Goal: Task Accomplishment & Management: Manage account settings

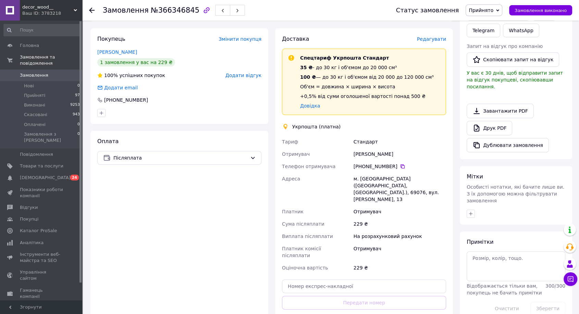
scroll to position [152, 0]
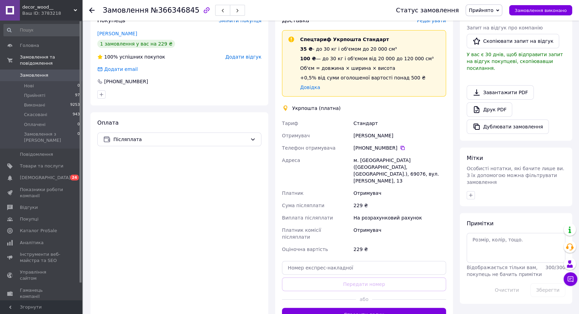
drag, startPoint x: 343, startPoint y: 296, endPoint x: 343, endPoint y: 291, distance: 4.8
click at [344, 308] on button "Створити ярлик" at bounding box center [364, 315] width 164 height 14
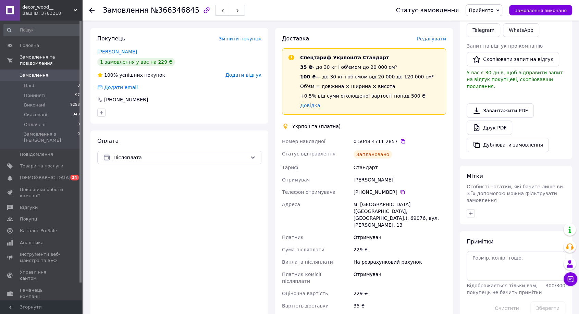
scroll to position [215, 0]
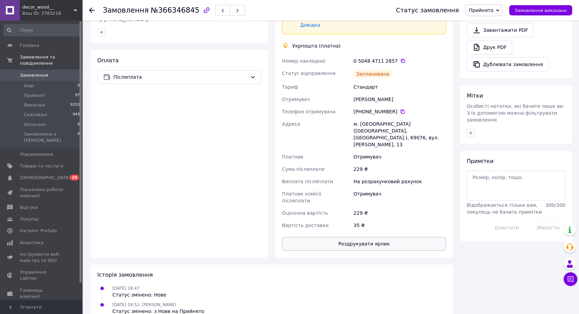
click at [365, 237] on button "Роздрукувати ярлик" at bounding box center [364, 244] width 164 height 14
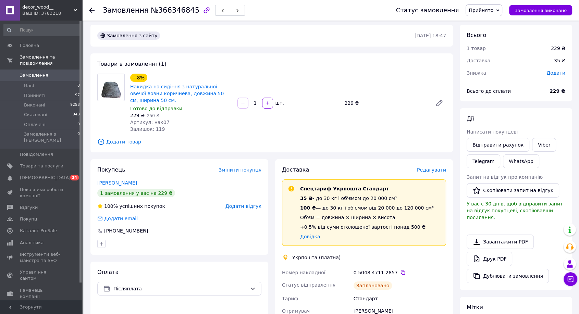
scroll to position [0, 0]
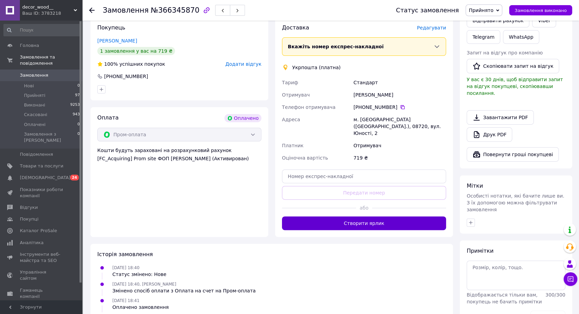
click at [355, 220] on button "Створити ярлик" at bounding box center [364, 224] width 164 height 14
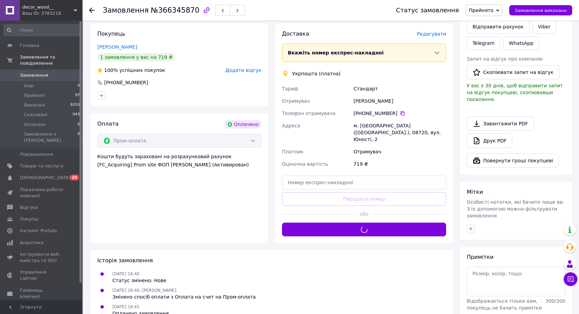
scroll to position [152, 0]
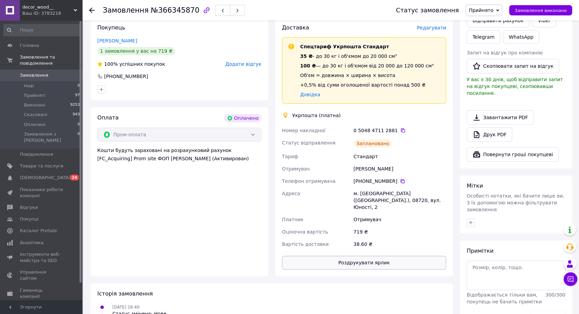
click at [354, 256] on button "Роздрукувати ярлик" at bounding box center [364, 263] width 164 height 14
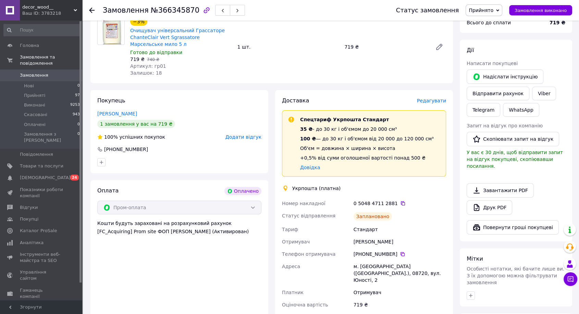
scroll to position [76, 0]
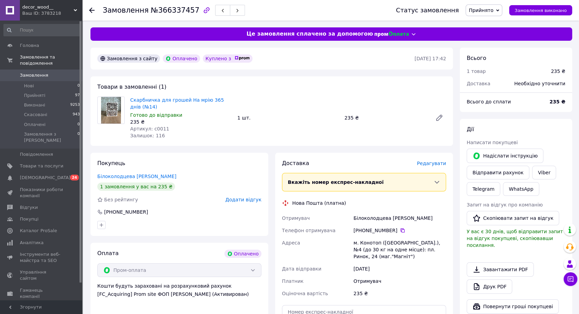
click at [437, 164] on span "Редагувати" at bounding box center [431, 163] width 29 height 5
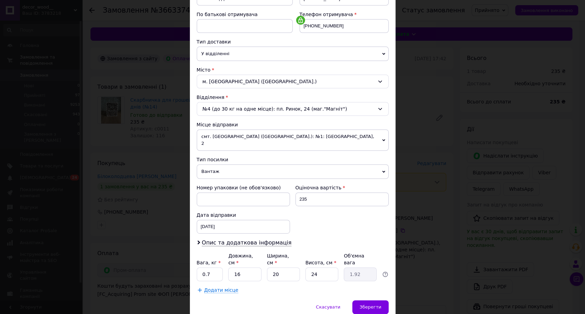
scroll to position [140, 0]
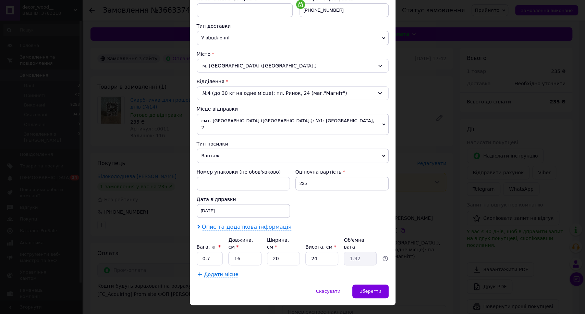
click at [234, 224] on span "Опис та додаткова інформація" at bounding box center [247, 227] width 90 height 7
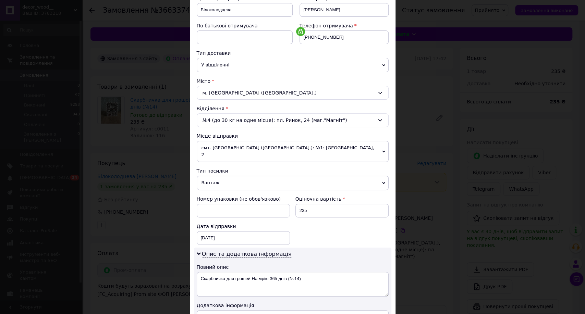
scroll to position [101, 0]
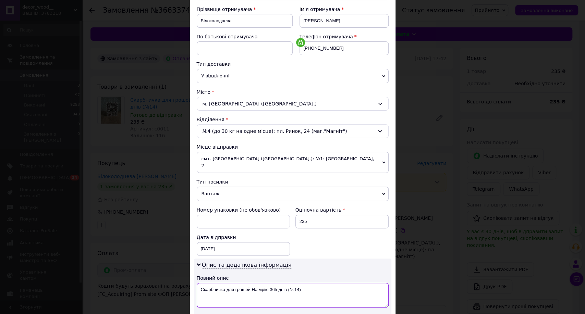
drag, startPoint x: 315, startPoint y: 285, endPoint x: 268, endPoint y: 284, distance: 47.0
click at [268, 286] on textarea "Скарбничка для грошей На мрію 365 днів (№14)" at bounding box center [293, 295] width 192 height 25
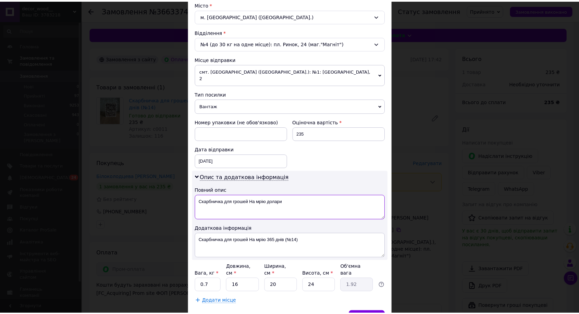
scroll to position [216, 0]
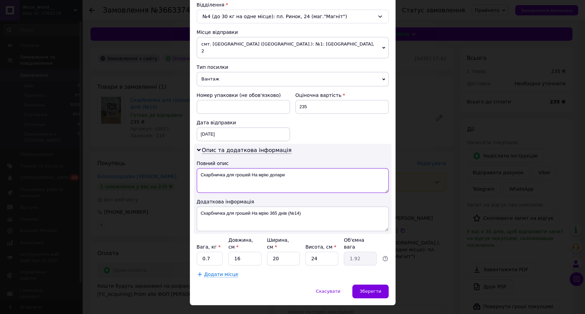
type textarea "Скарбничка для грошей На мрію долари"
click at [263, 215] on textarea "Скарбничка для грошей На мрію 365 днів (№14)" at bounding box center [293, 219] width 192 height 25
paste textarea "долари"
type textarea "Скарбничка для грошей На мрію долари"
drag, startPoint x: 308, startPoint y: 233, endPoint x: 377, endPoint y: 299, distance: 95.3
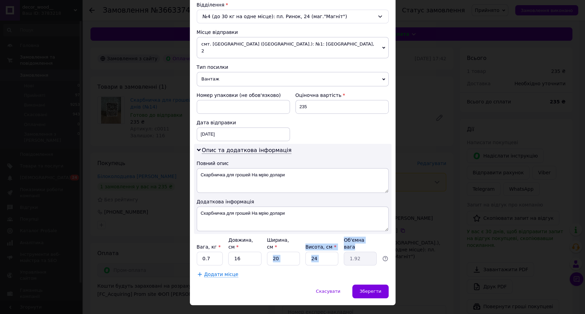
click at [367, 267] on div "Спосіб доставки Нова Пошта (платна) Платник Отримувач Відправник Прізвище отрим…" at bounding box center [293, 57] width 206 height 456
click at [377, 285] on div "Зберегти" at bounding box center [370, 292] width 36 height 14
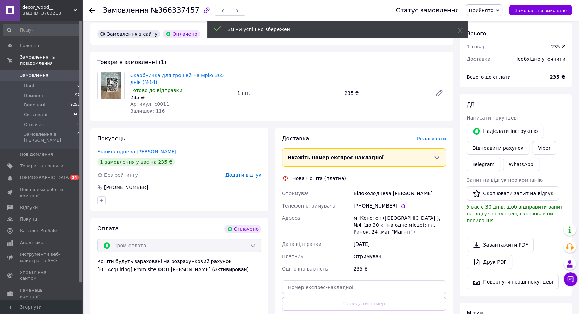
scroll to position [76, 0]
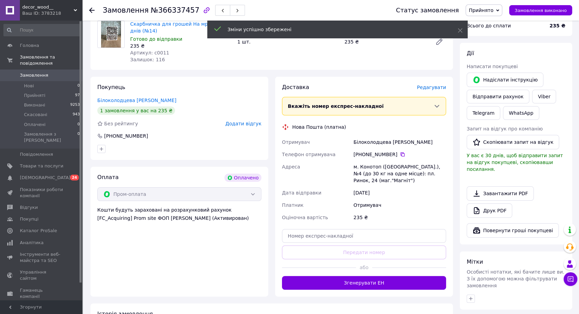
click at [345, 283] on button "Згенерувати ЕН" at bounding box center [364, 283] width 164 height 14
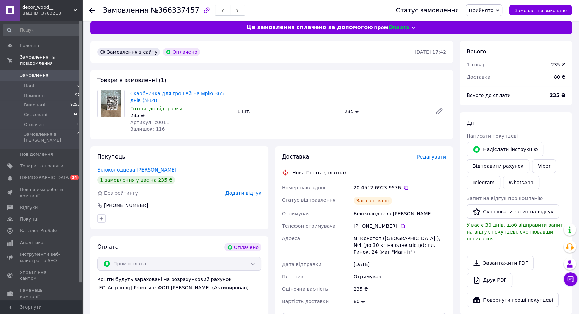
scroll to position [0, 0]
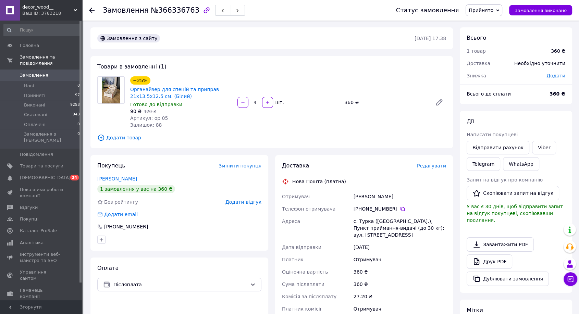
click at [431, 166] on span "Редагувати" at bounding box center [431, 165] width 29 height 5
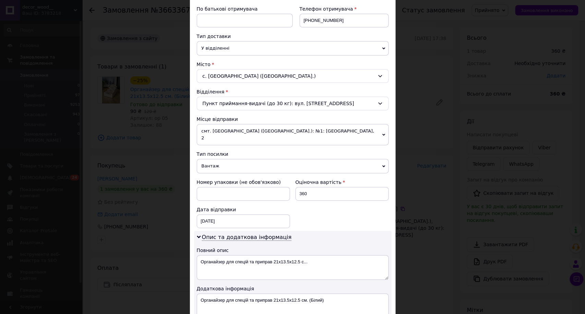
scroll to position [152, 0]
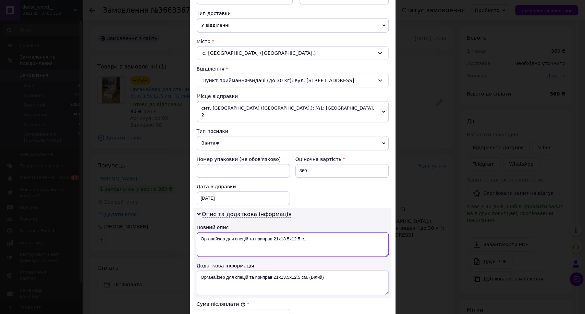
drag, startPoint x: 324, startPoint y: 233, endPoint x: 273, endPoint y: 233, distance: 50.4
click at [273, 233] on textarea "Органайзер для спецій та приправ 21х13.5х12.5 с..." at bounding box center [293, 244] width 192 height 25
click at [272, 232] on textarea "Органайзер для спецій та приправ білий 4 шт" at bounding box center [293, 244] width 192 height 25
type textarea "Органайзер для спецій та приправ білий 4 шт"
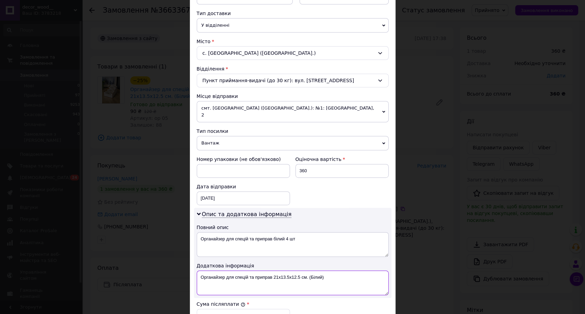
click at [294, 271] on textarea "Органайзер для спецій та приправ 21х13.5х12.5 см. (Білий)" at bounding box center [293, 283] width 192 height 25
paste textarea "білий 4 шт"
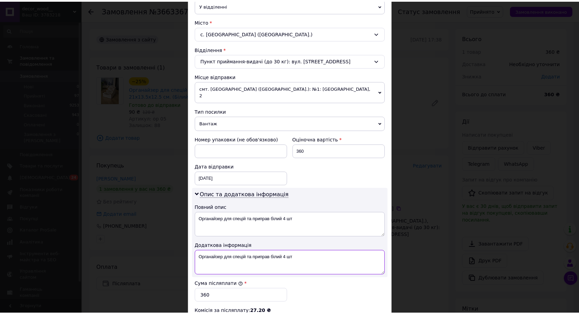
scroll to position [284, 0]
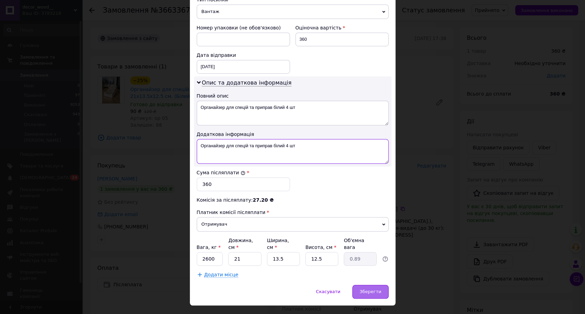
type textarea "Органайзер для спецій та приправ білий 4 шт"
click at [370, 285] on div "Зберегти" at bounding box center [370, 292] width 36 height 14
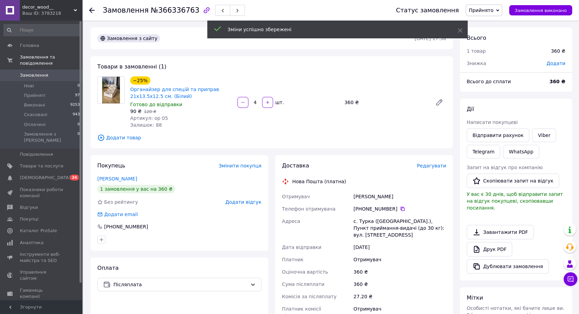
click at [431, 164] on span "Редагувати" at bounding box center [431, 165] width 29 height 5
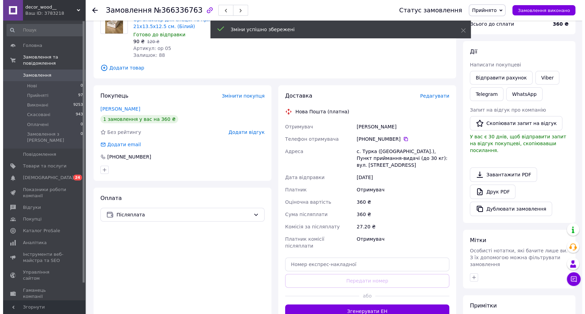
scroll to position [76, 0]
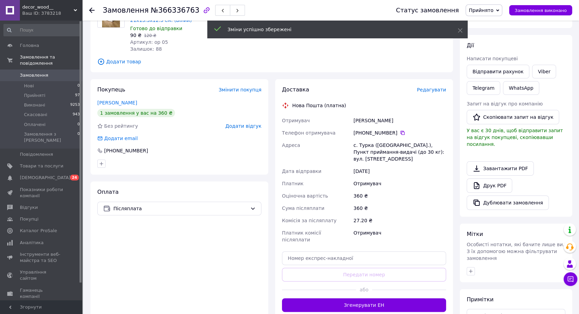
click at [438, 87] on span "Редагувати" at bounding box center [431, 89] width 29 height 5
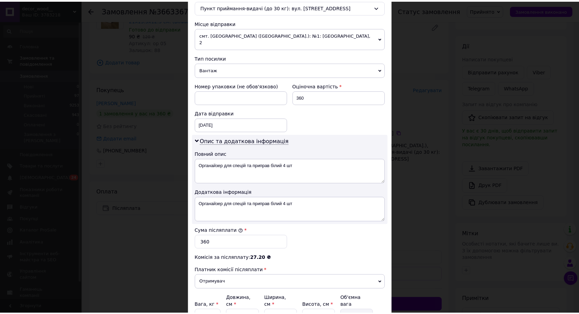
scroll to position [284, 0]
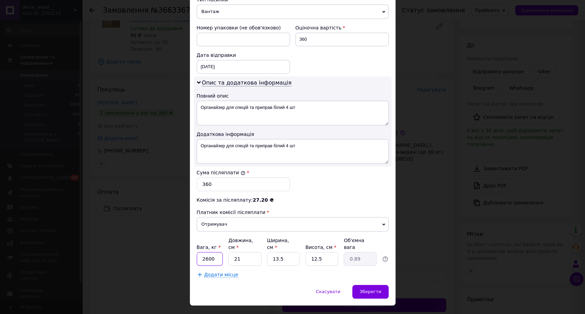
drag, startPoint x: 217, startPoint y: 245, endPoint x: 203, endPoint y: 247, distance: 14.3
click at [203, 252] on input "2600" at bounding box center [210, 259] width 26 height 14
type input "2"
click at [383, 285] on div "Зберегти" at bounding box center [370, 292] width 36 height 14
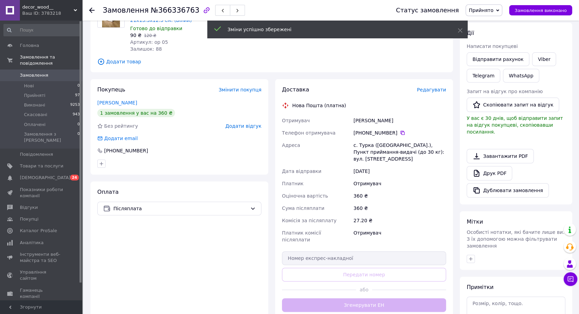
click at [376, 300] on div "Доставка Редагувати Нова Пошта (платна) Отримувач Гайдейчук Світлана Телефон от…" at bounding box center [364, 199] width 164 height 226
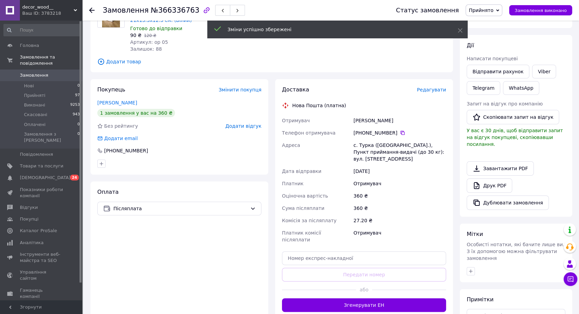
click at [384, 299] on button "Згенерувати ЕН" at bounding box center [364, 306] width 164 height 14
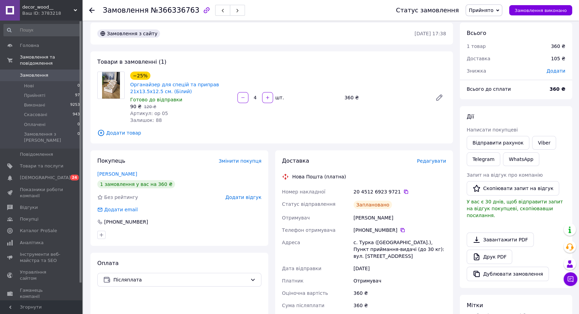
scroll to position [0, 0]
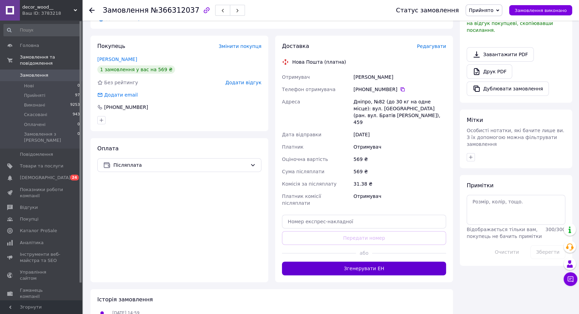
click at [386, 262] on button "Згенерувати ЕН" at bounding box center [364, 269] width 164 height 14
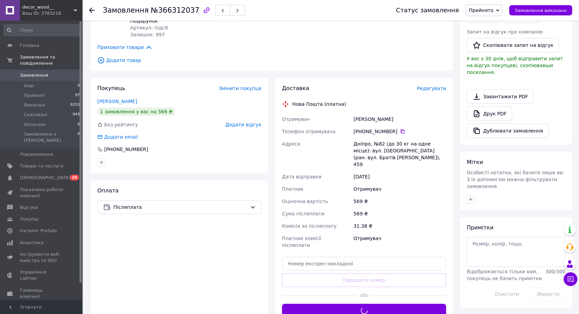
scroll to position [152, 0]
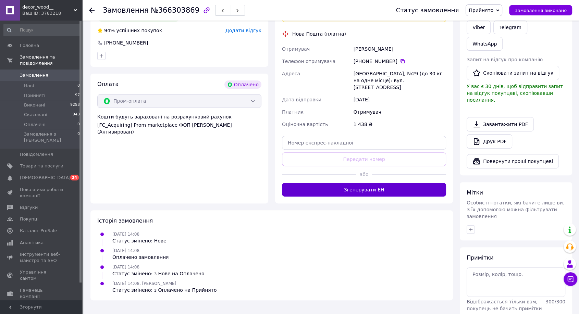
click at [379, 183] on button "Згенерувати ЕН" at bounding box center [364, 190] width 164 height 14
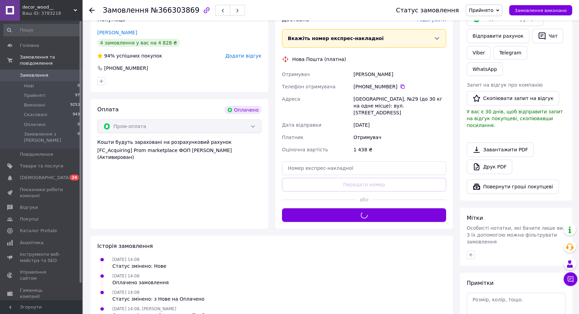
scroll to position [71, 0]
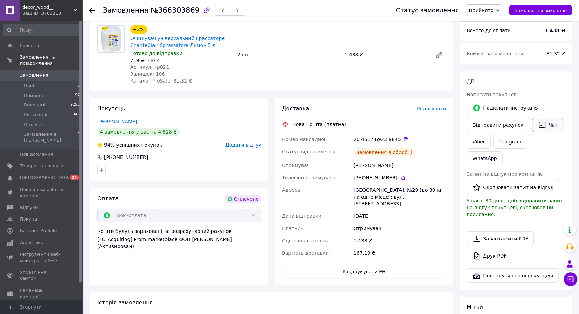
click at [548, 119] on button "Чат" at bounding box center [547, 125] width 31 height 14
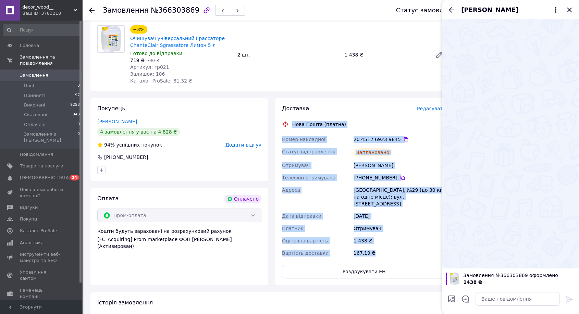
drag, startPoint x: 371, startPoint y: 243, endPoint x: 291, endPoint y: 126, distance: 142.2
click at [291, 126] on div "Доставка Редагувати Нова Пошта (платна) Номер накладної 20 4512 6923 9845   Ста…" at bounding box center [364, 192] width 164 height 174
copy div "Нова Пошта (платна) Номер накладної 20 4512 6923 9845   Статус відправлення Зап…"
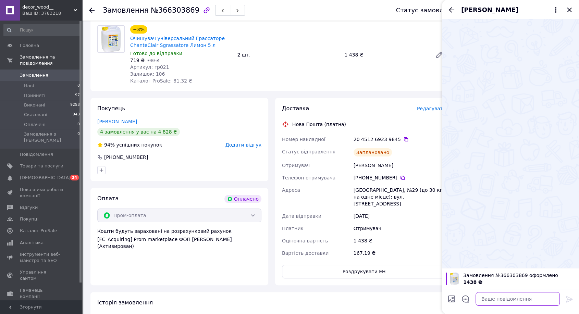
click at [505, 299] on textarea at bounding box center [518, 299] width 84 height 14
paste textarea "Нова Пошта (платна) Номер накладної 20 4512 6923 9845 Статус відправлення Запла…"
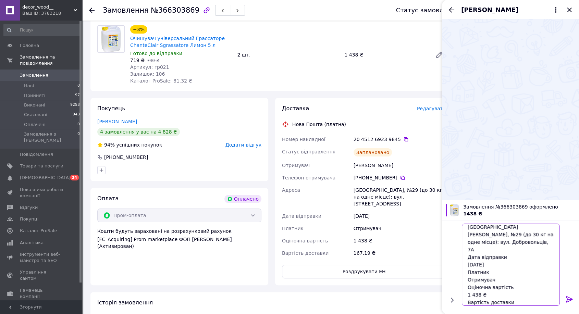
type textarea "Нова Пошта (платна) Номер накладної 20 4512 6923 9845 Статус відправлення Запла…"
click at [573, 300] on icon at bounding box center [570, 299] width 8 height 8
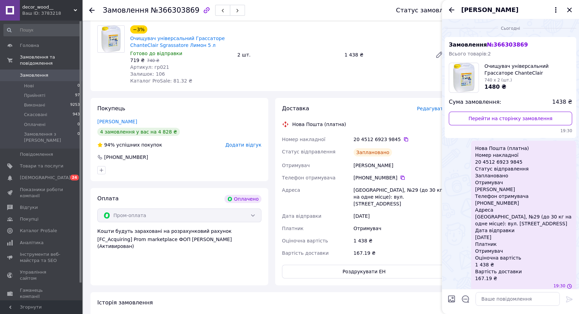
scroll to position [0, 0]
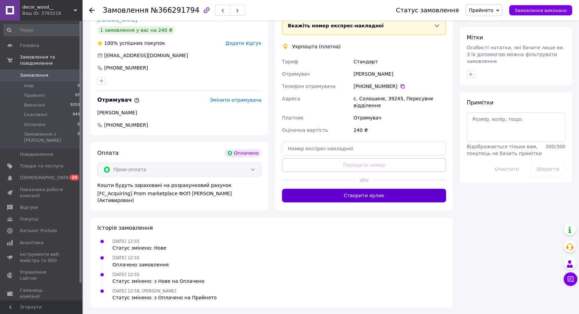
click at [376, 190] on button "Створити ярлик" at bounding box center [364, 196] width 164 height 14
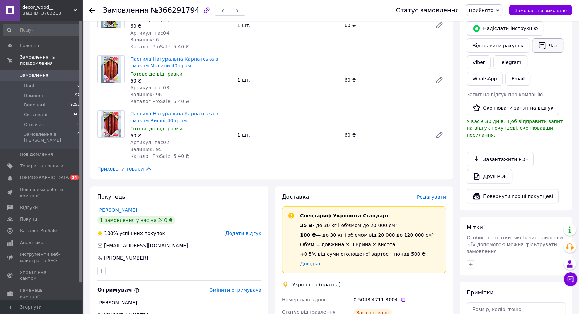
click at [539, 46] on icon "button" at bounding box center [542, 45] width 8 height 8
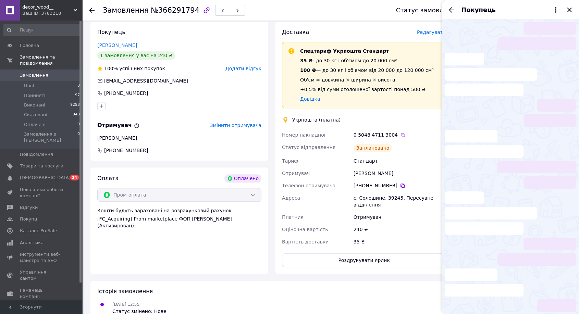
scroll to position [379, 0]
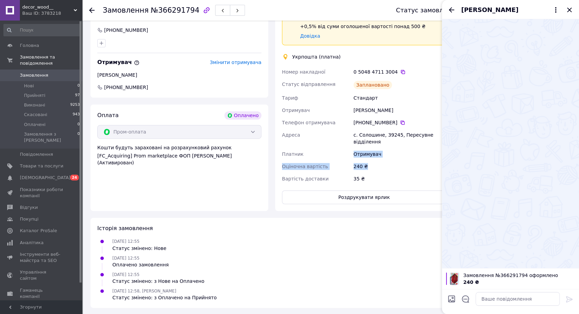
drag, startPoint x: 372, startPoint y: 171, endPoint x: 362, endPoint y: 167, distance: 10.5
click at [332, 156] on div "Номер накладної 0 5048 4711 3004   Статус відправлення Заплановано Тариф Станда…" at bounding box center [364, 125] width 167 height 119
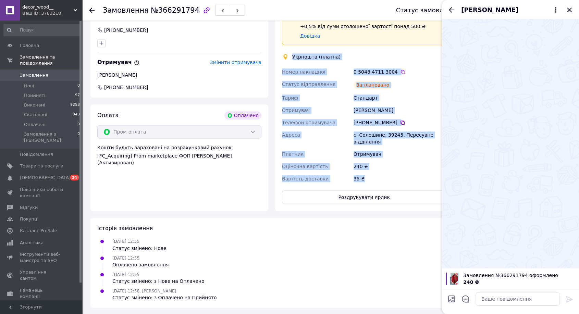
drag, startPoint x: 377, startPoint y: 176, endPoint x: 284, endPoint y: 60, distance: 148.5
click at [284, 60] on div "Доставка Редагувати Спецтариф Укрпошта Стандарт 35 ₴ - до 30 кг і об'ємом до 20…" at bounding box center [364, 84] width 164 height 239
copy div "Укрпошта (платна) Номер накладної 0 5048 4711 3004   Статус відправлення Заплан…"
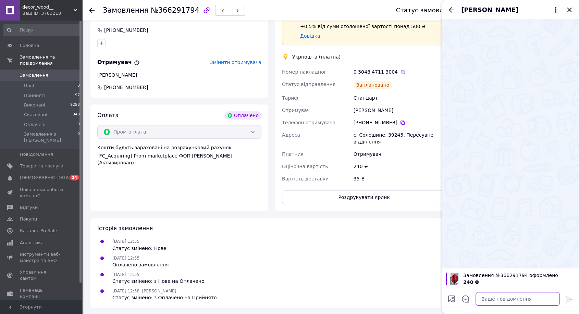
click at [488, 296] on textarea at bounding box center [518, 299] width 84 height 14
paste textarea "Укрпошта (платна) Номер накладної 0 5048 4711 3004 Статус відправлення Запланов…"
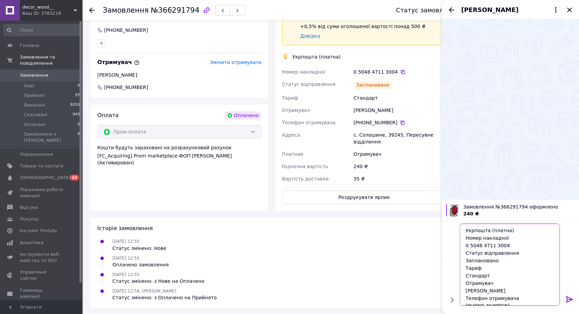
scroll to position [71, 0]
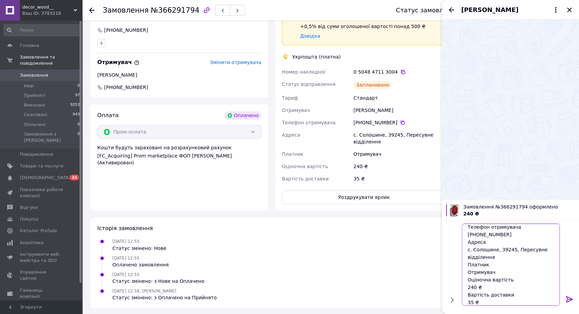
type textarea "Укрпошта (платна) Номер накладної 0 5048 4711 3004 Статус відправлення Запланов…"
click at [569, 300] on icon at bounding box center [569, 299] width 7 height 6
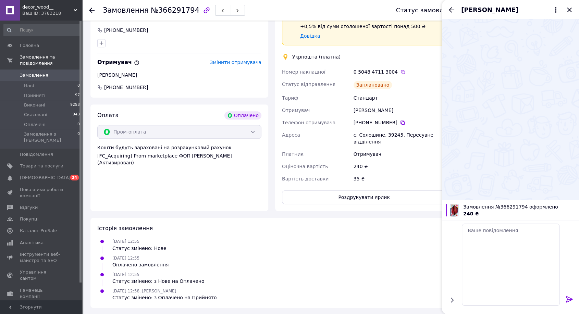
scroll to position [0, 0]
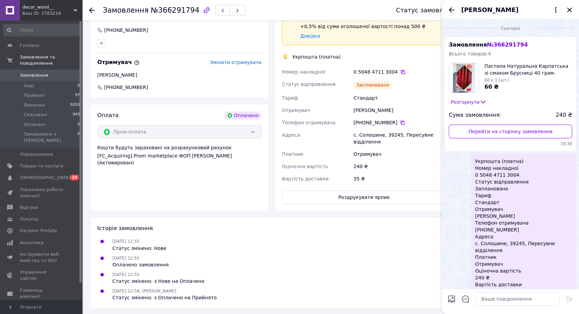
click at [353, 187] on div "Доставка Редагувати Спецтариф Укрпошта Стандарт 35 ₴ - до 30 кг і об'ємом до 20…" at bounding box center [364, 84] width 164 height 239
click at [354, 195] on button "Роздрукувати ярлик" at bounding box center [364, 198] width 164 height 14
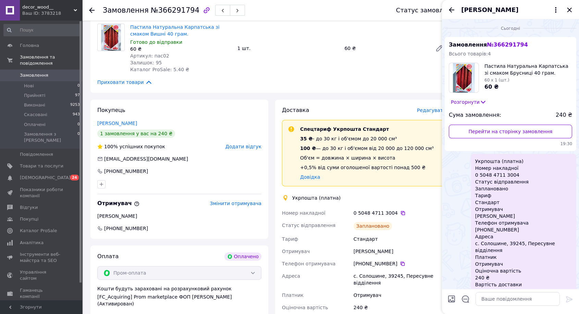
scroll to position [227, 0]
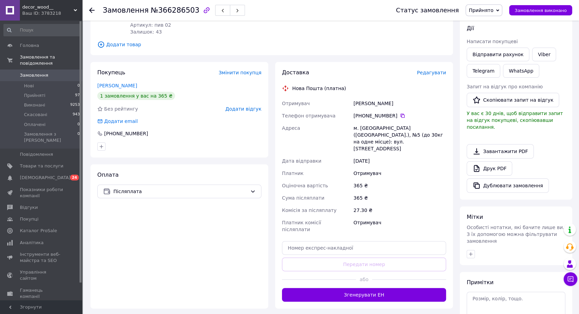
scroll to position [134, 0]
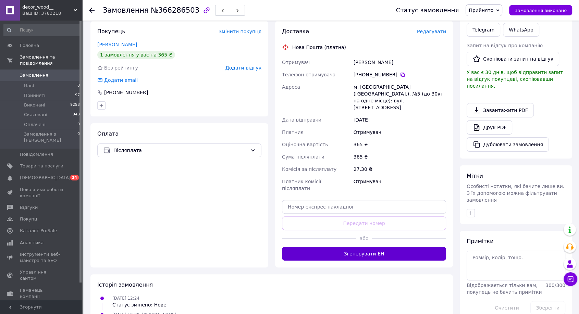
click at [362, 247] on button "Згенерувати ЕН" at bounding box center [364, 254] width 164 height 14
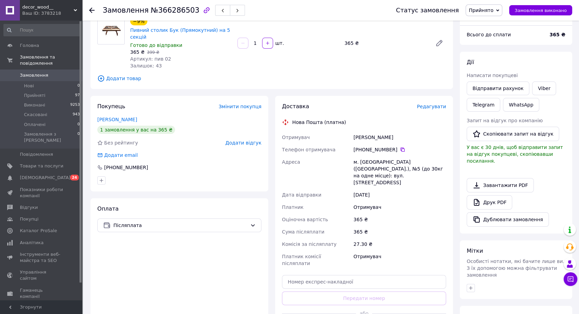
scroll to position [58, 0]
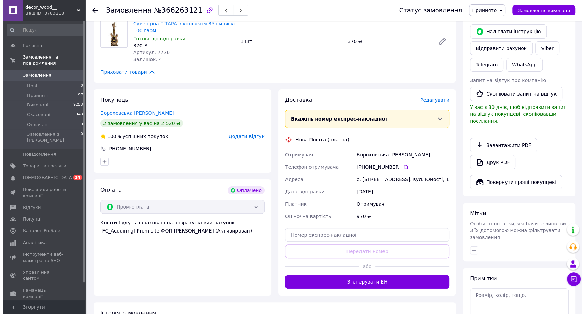
scroll to position [133, 0]
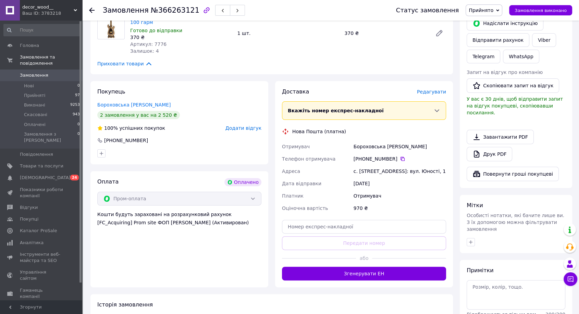
click at [428, 92] on span "Редагувати" at bounding box center [431, 91] width 29 height 5
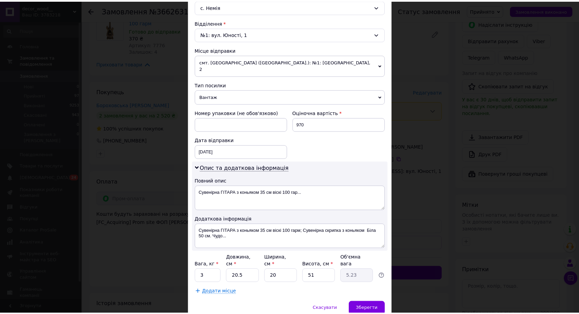
scroll to position [216, 0]
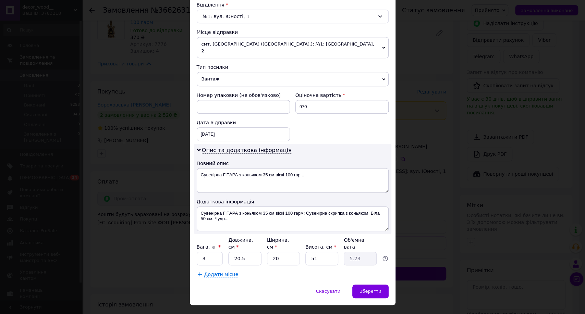
click at [414, 219] on div "× Редагування доставки Спосіб доставки Нова Пошта (платна) Платник Отримувач Ві…" at bounding box center [292, 157] width 585 height 314
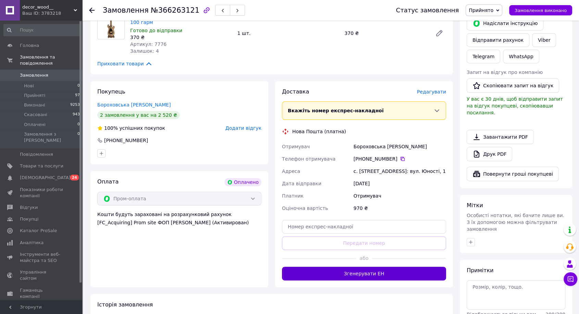
drag, startPoint x: 392, startPoint y: 276, endPoint x: 349, endPoint y: 251, distance: 50.1
click at [391, 276] on button "Згенерувати ЕН" at bounding box center [364, 274] width 164 height 14
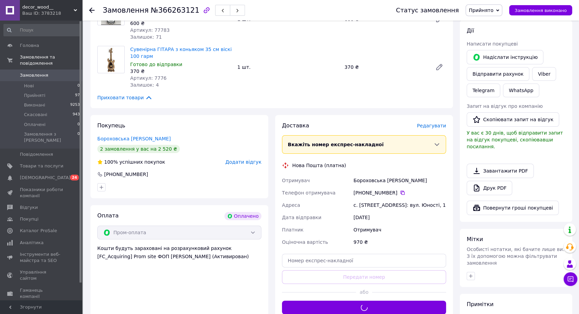
scroll to position [95, 0]
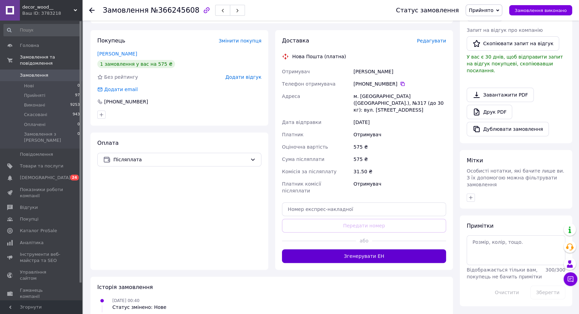
drag, startPoint x: 347, startPoint y: 244, endPoint x: 323, endPoint y: 194, distance: 55.5
click at [347, 250] on button "Згенерувати ЕН" at bounding box center [364, 257] width 164 height 14
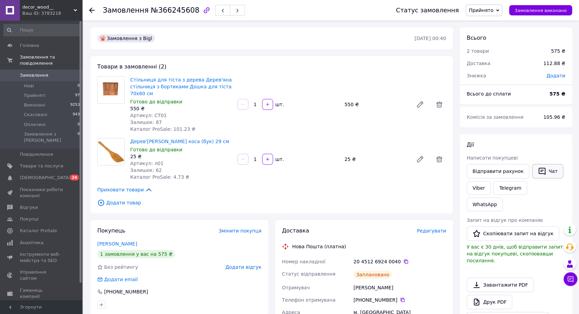
click at [538, 169] on icon "button" at bounding box center [542, 171] width 8 height 8
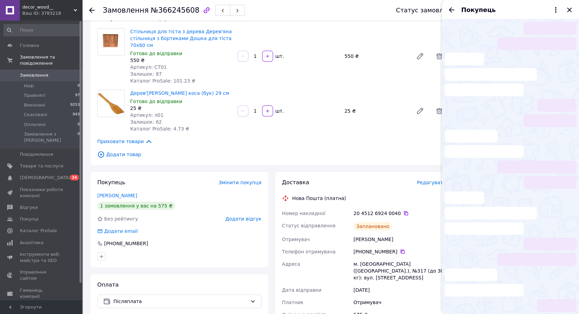
scroll to position [190, 0]
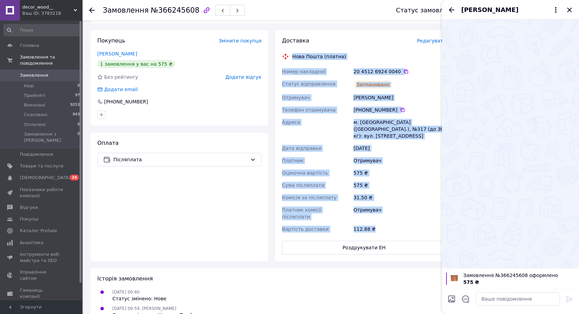
drag, startPoint x: 376, startPoint y: 212, endPoint x: 282, endPoint y: 59, distance: 179.5
click at [282, 59] on div "Доставка Редагувати Нова Пошта (платна) Номер накладної 20 4512 6924 0040   Ста…" at bounding box center [364, 146] width 164 height 218
copy div "Нова Пошта (платна) Номер накладної 20 4512 6924 0040   Статус відправлення Зап…"
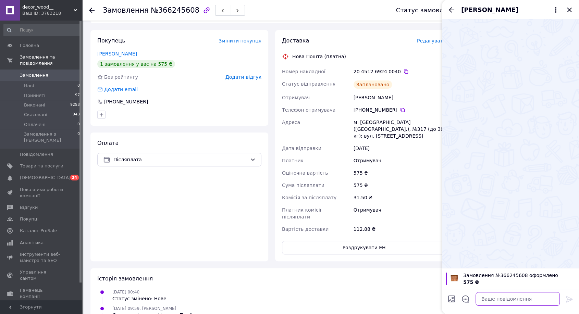
click at [519, 298] on textarea at bounding box center [518, 299] width 84 height 14
paste textarea "Нова Пошта (платна) Номер накладної 20 4512 6924 0040 Статус відправлення Запла…"
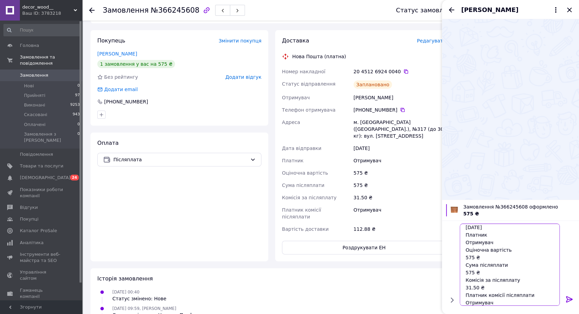
type textarea "Нова Пошта (платна) Номер накладної 20 4512 6924 0040 Статус відправлення Запла…"
click at [565, 300] on div at bounding box center [570, 301] width 14 height 16
drag, startPoint x: 571, startPoint y: 302, endPoint x: 563, endPoint y: 295, distance: 10.7
click at [570, 301] on icon at bounding box center [570, 299] width 8 height 8
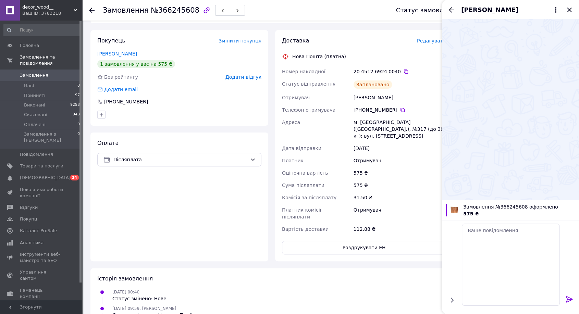
scroll to position [0, 0]
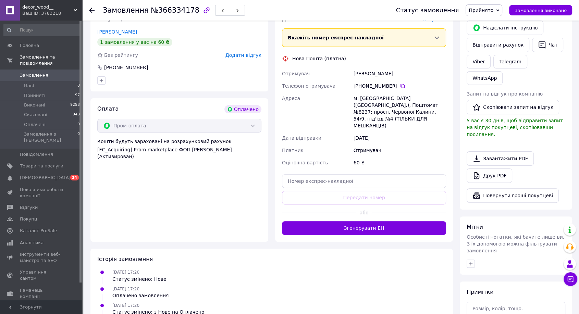
scroll to position [152, 0]
click at [395, 221] on button "Згенерувати ЕН" at bounding box center [364, 228] width 164 height 14
click at [544, 45] on button "Чат" at bounding box center [547, 44] width 31 height 14
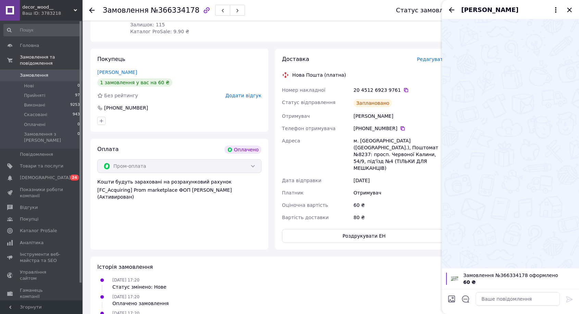
scroll to position [76, 0]
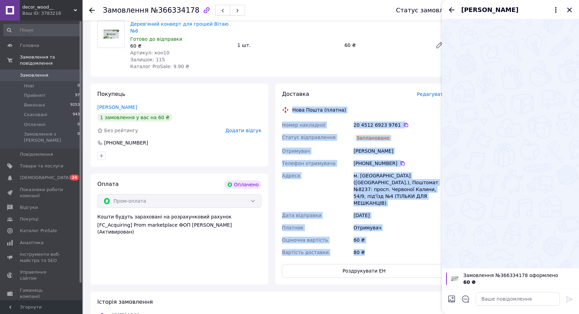
drag, startPoint x: 366, startPoint y: 230, endPoint x: 289, endPoint y: 104, distance: 148.3
click at [288, 104] on div "Доставка Редагувати Нова Пошта (платна) Номер накладної 20 4512 6923 9761   Ста…" at bounding box center [364, 183] width 164 height 187
copy div "Нова Пошта (платна) Номер накладної 20 4512 6923 9761   Статус відправлення Зап…"
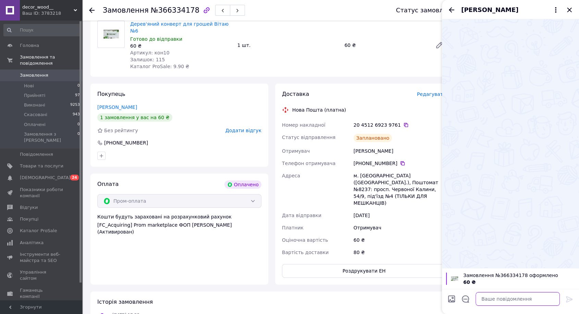
click at [499, 295] on textarea at bounding box center [518, 299] width 84 height 14
paste textarea "Нова Пошта (платна) Номер накладної 20 4512 6923 9761 Статус відправлення Запла…"
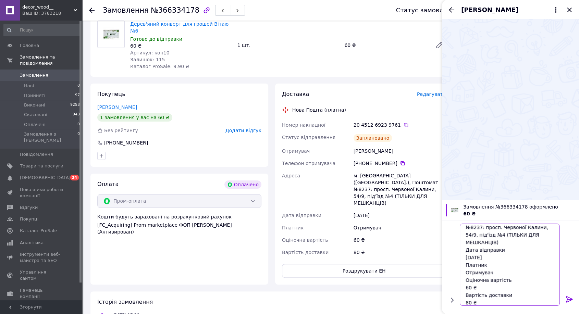
scroll to position [82, 0]
type textarea "Нова Пошта (платна) Номер накладної 20 4512 6923 9761 Статус відправлення Запла…"
click at [571, 303] on icon at bounding box center [570, 299] width 8 height 8
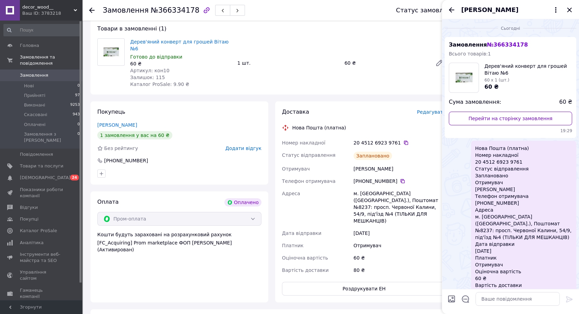
scroll to position [0, 0]
